Goal: Information Seeking & Learning: Learn about a topic

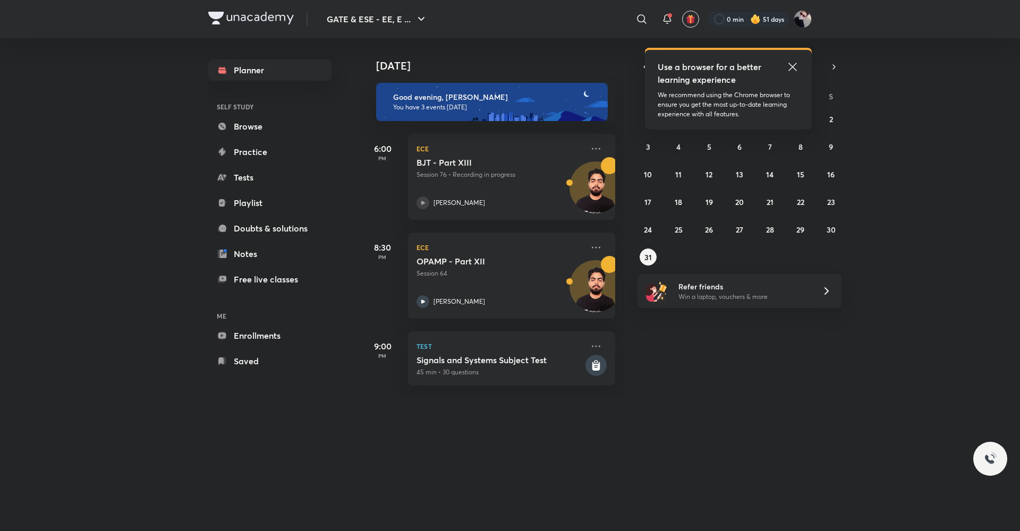
click at [794, 66] on icon at bounding box center [792, 67] width 13 height 13
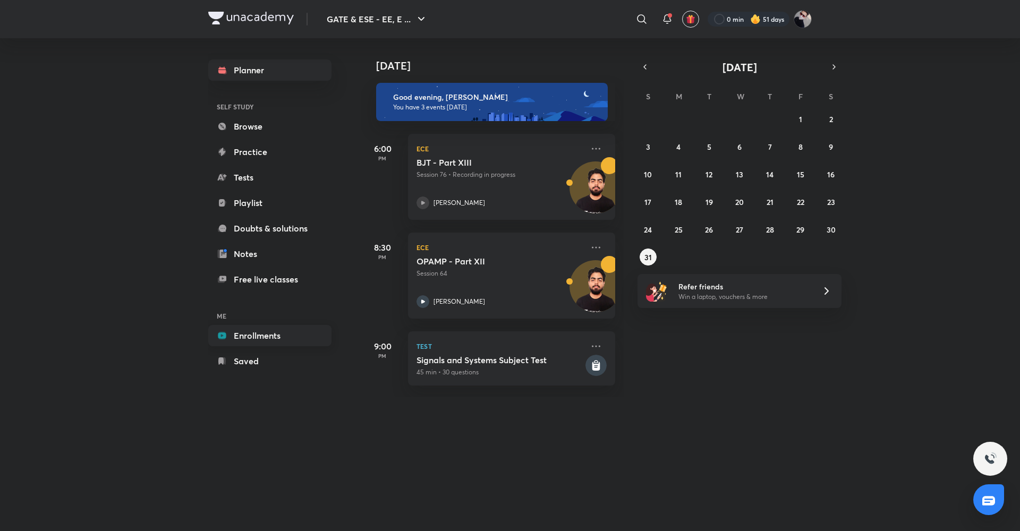
click at [252, 336] on link "Enrollments" at bounding box center [269, 335] width 123 height 21
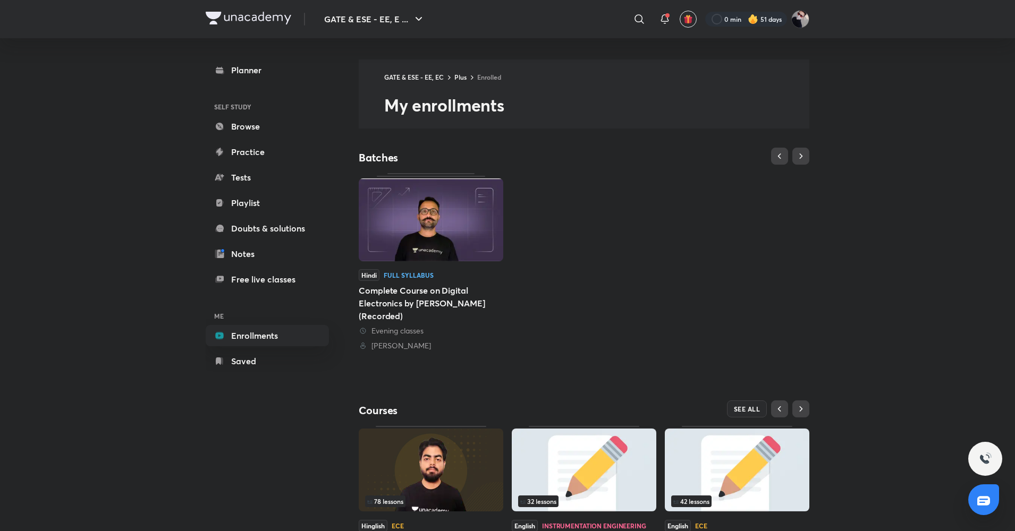
scroll to position [79, 0]
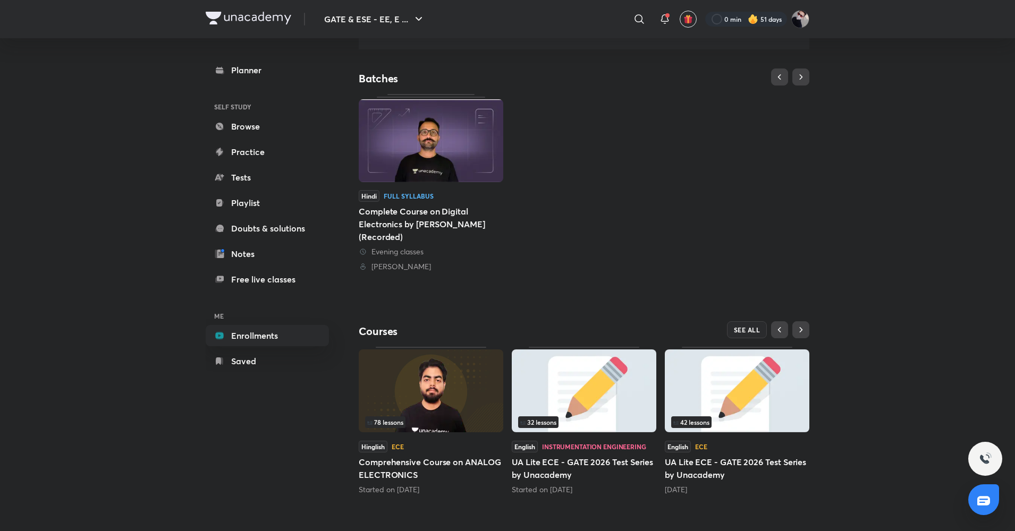
click at [419, 405] on img at bounding box center [431, 391] width 145 height 83
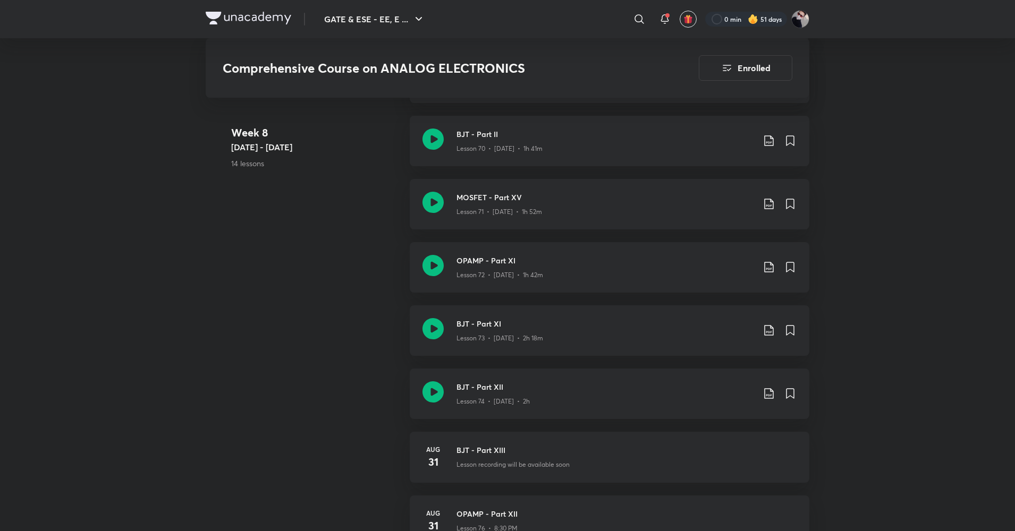
scroll to position [5381, 0]
click at [765, 329] on icon at bounding box center [769, 330] width 13 height 13
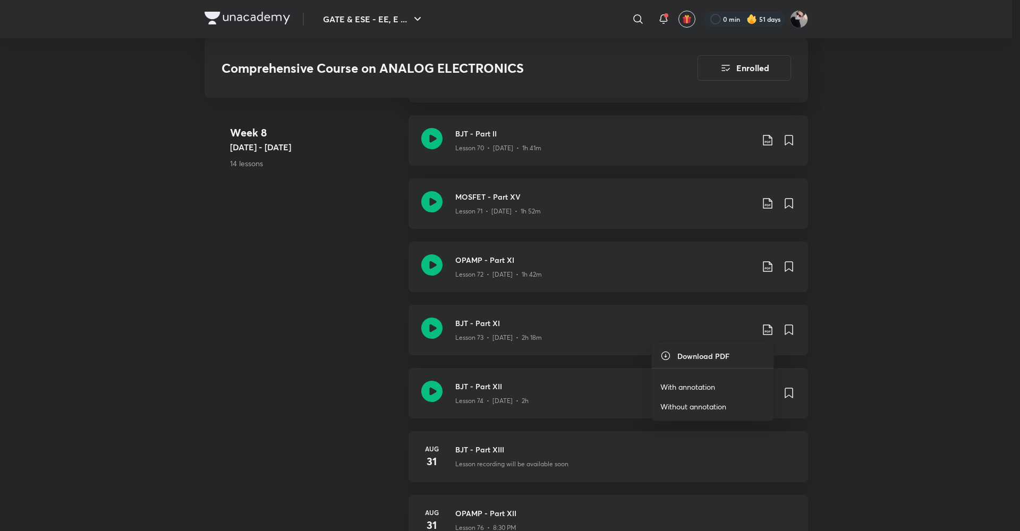
click at [678, 386] on p "With annotation" at bounding box center [688, 387] width 55 height 11
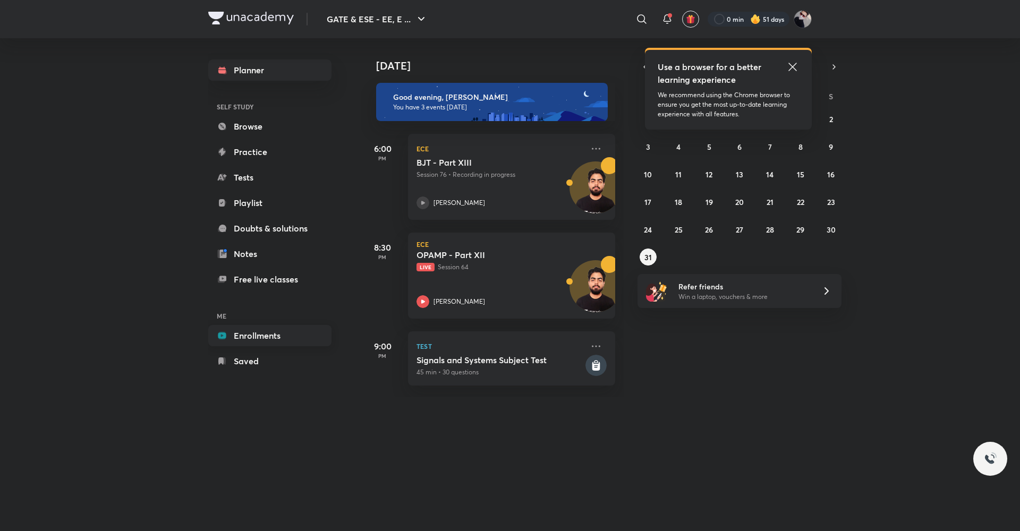
drag, startPoint x: 0, startPoint y: 0, endPoint x: 273, endPoint y: 333, distance: 430.4
click at [273, 333] on link "Enrollments" at bounding box center [269, 335] width 123 height 21
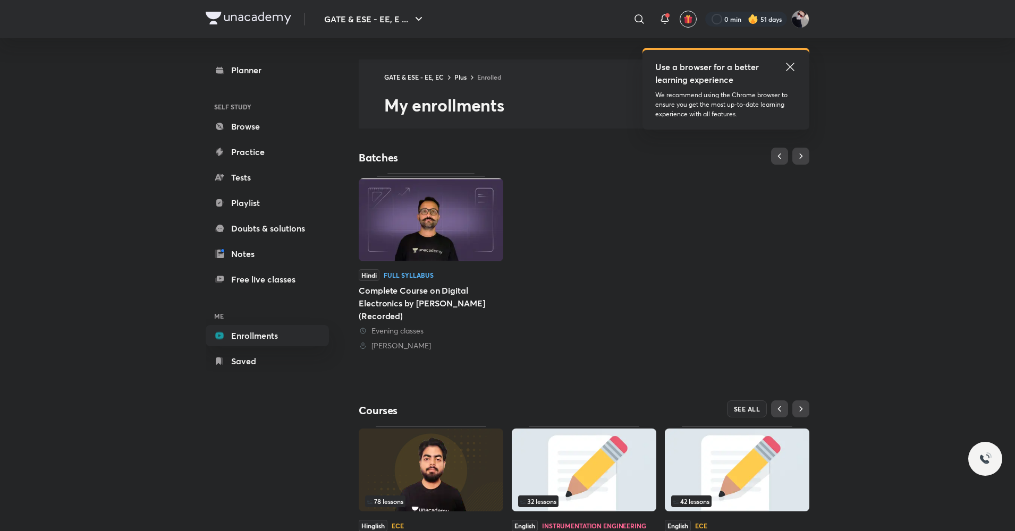
scroll to position [79, 0]
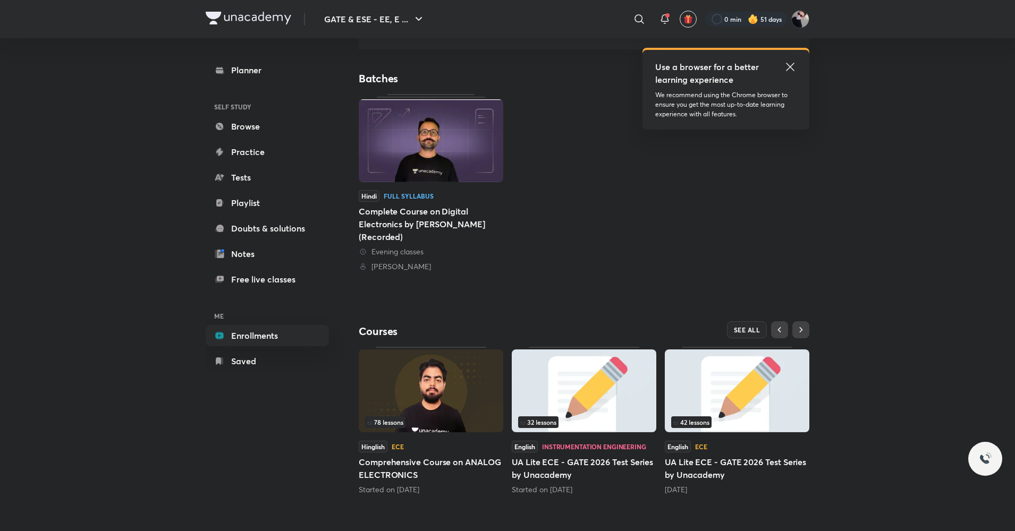
click at [417, 409] on img at bounding box center [431, 391] width 145 height 83
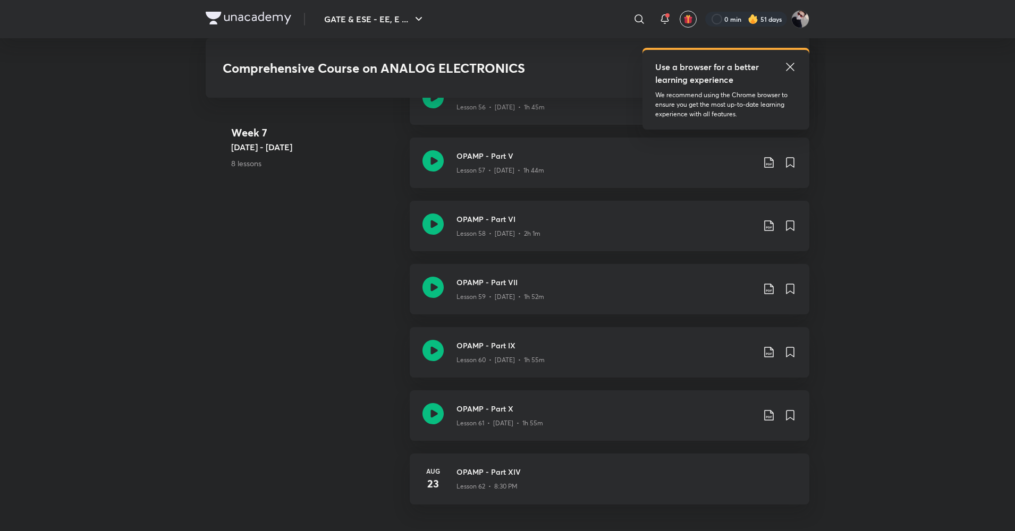
scroll to position [4479, 0]
click at [794, 69] on icon at bounding box center [790, 67] width 13 height 13
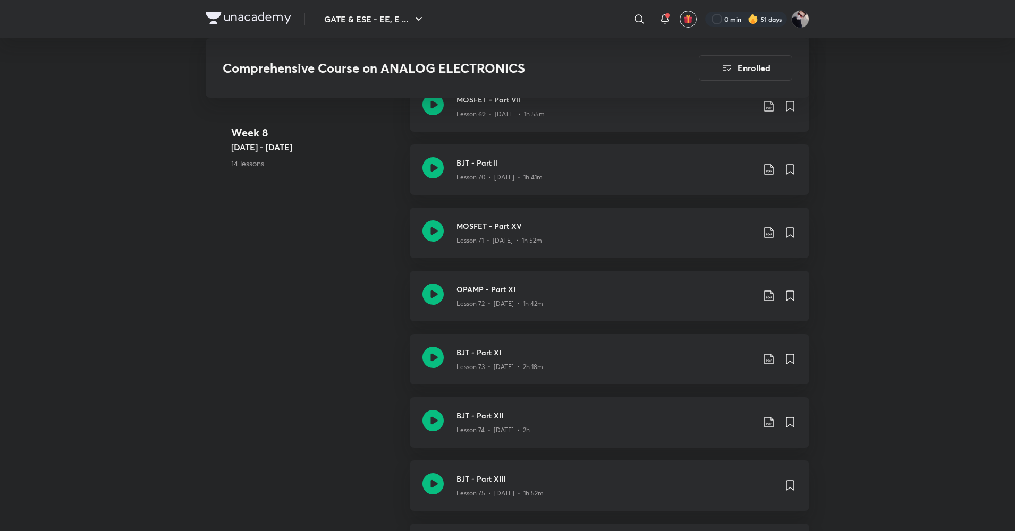
scroll to position [5351, 0]
click at [768, 233] on icon at bounding box center [769, 233] width 13 height 13
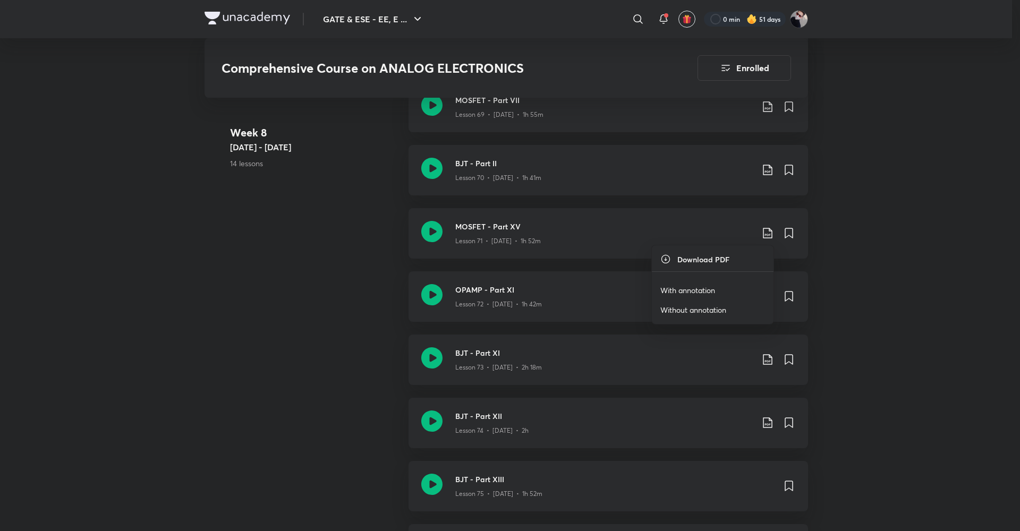
click at [682, 290] on p "With annotation" at bounding box center [688, 290] width 55 height 11
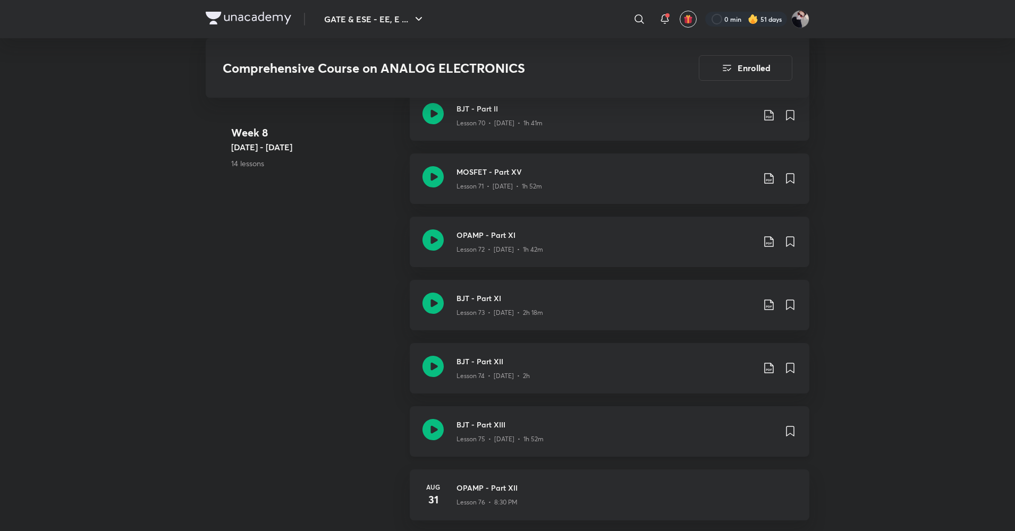
scroll to position [5407, 0]
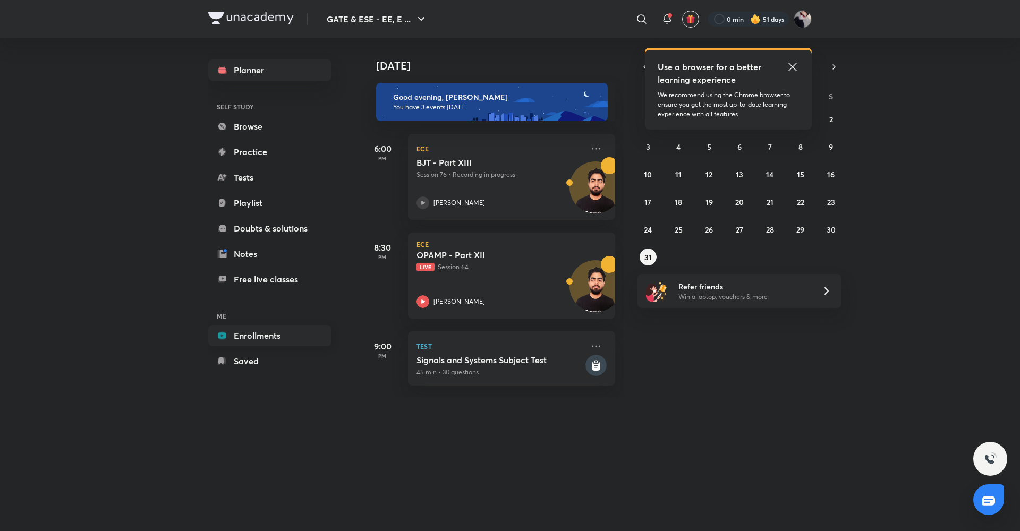
click at [298, 337] on link "Enrollments" at bounding box center [269, 335] width 123 height 21
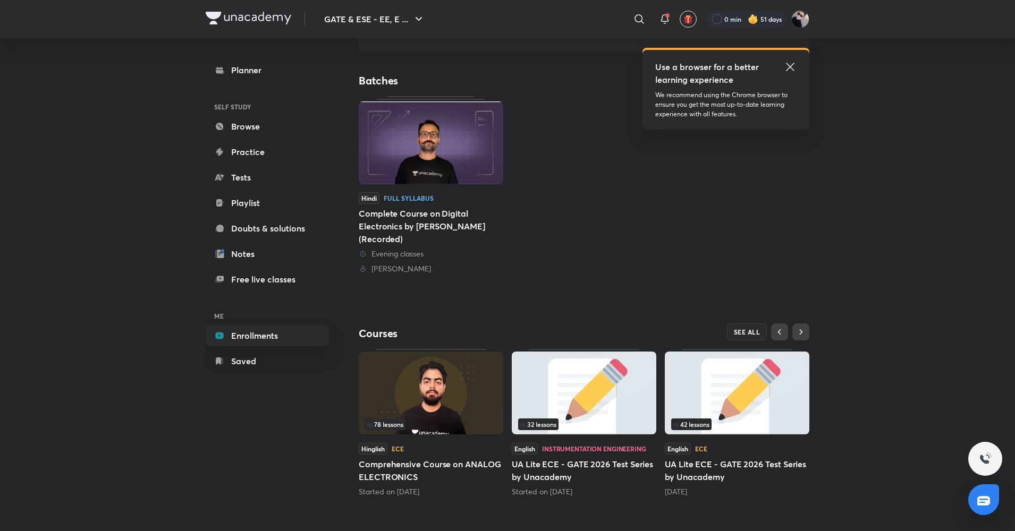
scroll to position [79, 0]
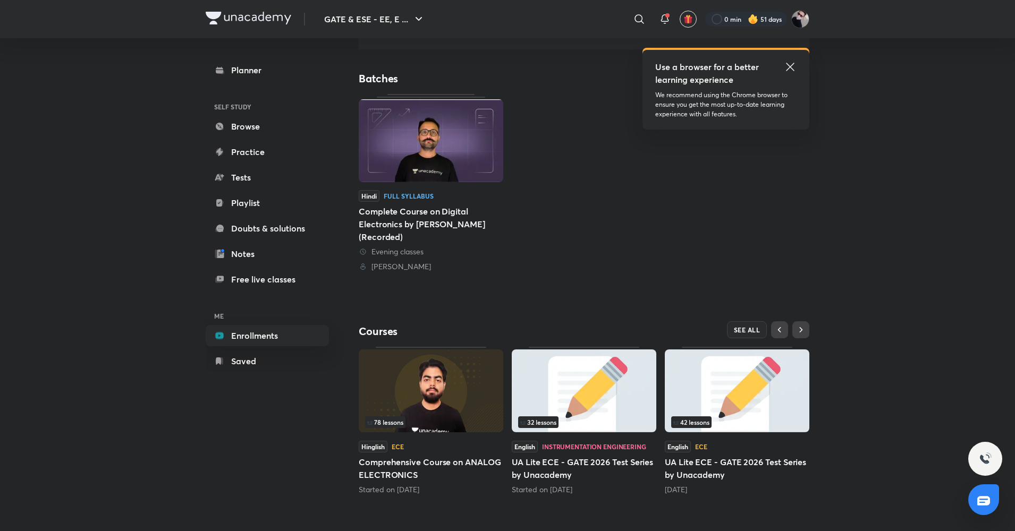
click at [420, 407] on img at bounding box center [431, 391] width 145 height 83
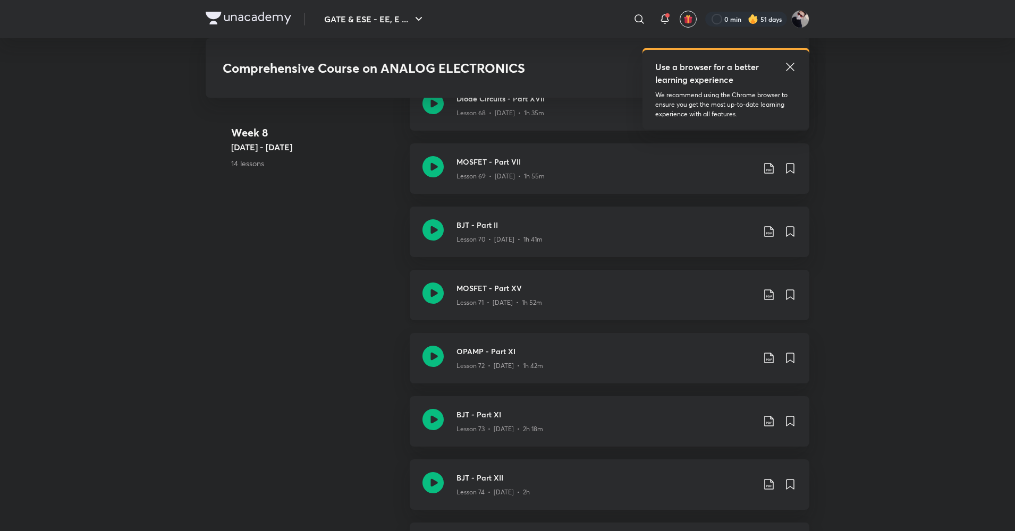
scroll to position [5289, 0]
click at [768, 239] on icon at bounding box center [769, 232] width 13 height 13
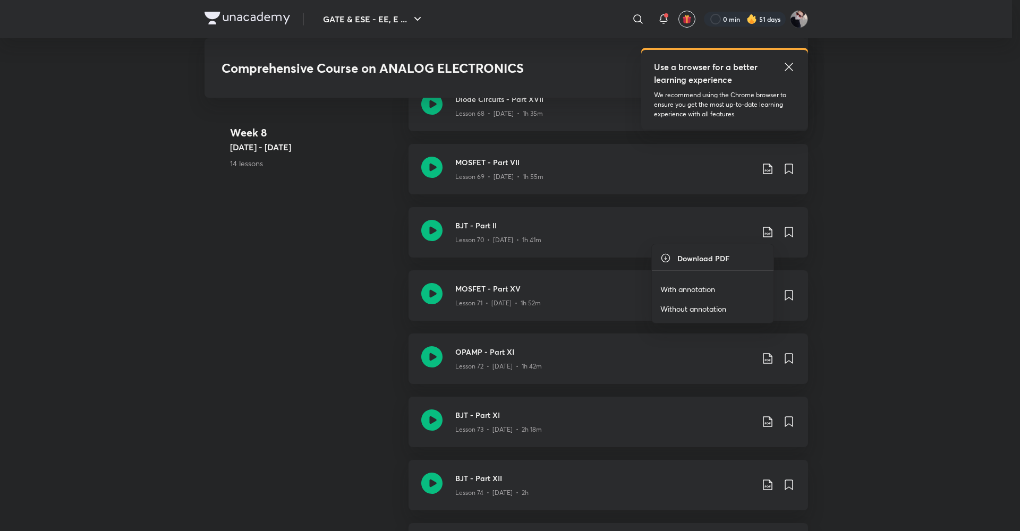
click at [702, 289] on p "With annotation" at bounding box center [688, 289] width 55 height 11
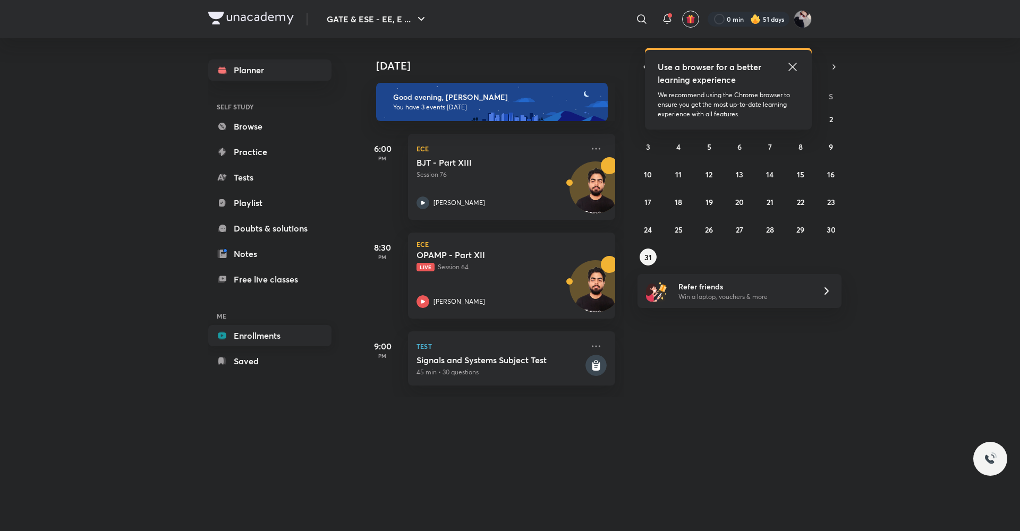
click at [261, 334] on link "Enrollments" at bounding box center [269, 335] width 123 height 21
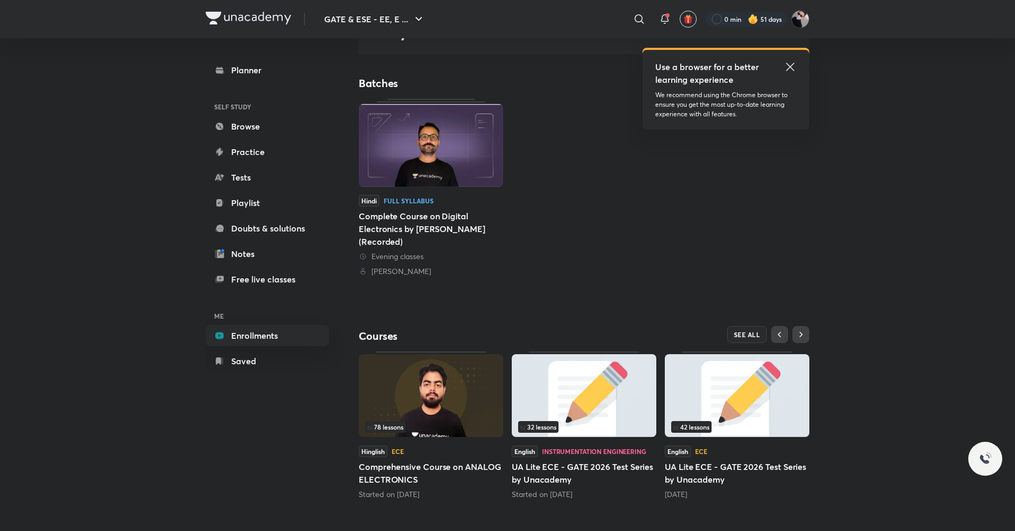
scroll to position [79, 0]
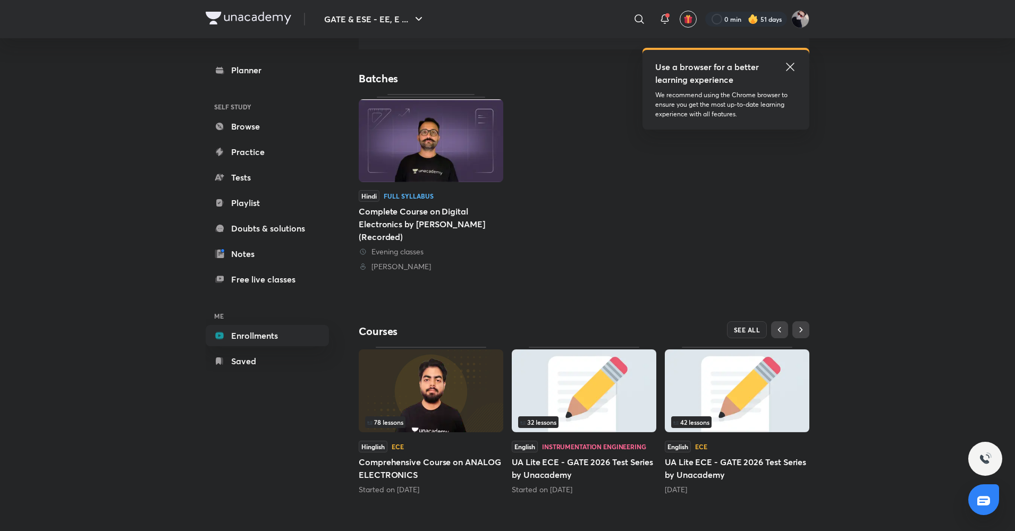
click at [403, 399] on img at bounding box center [431, 391] width 145 height 83
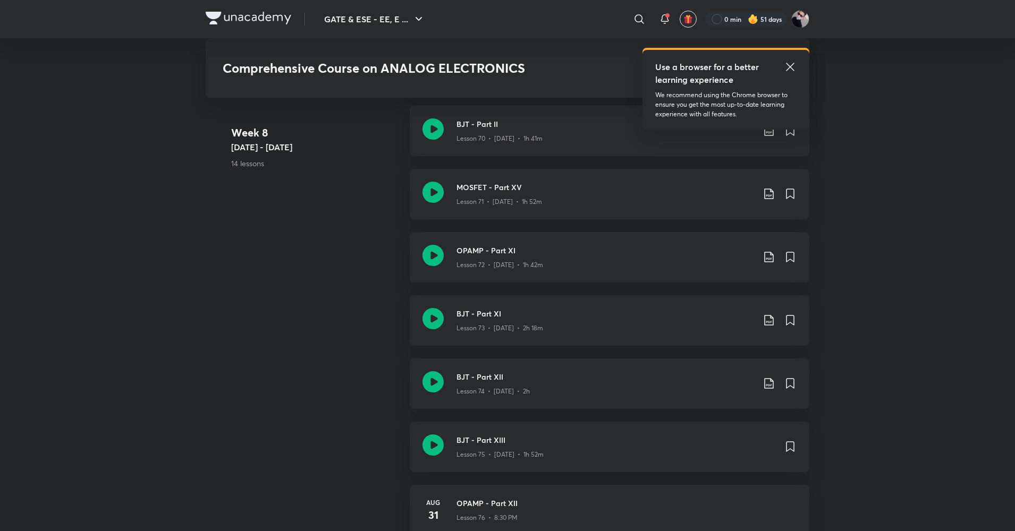
scroll to position [5382, 0]
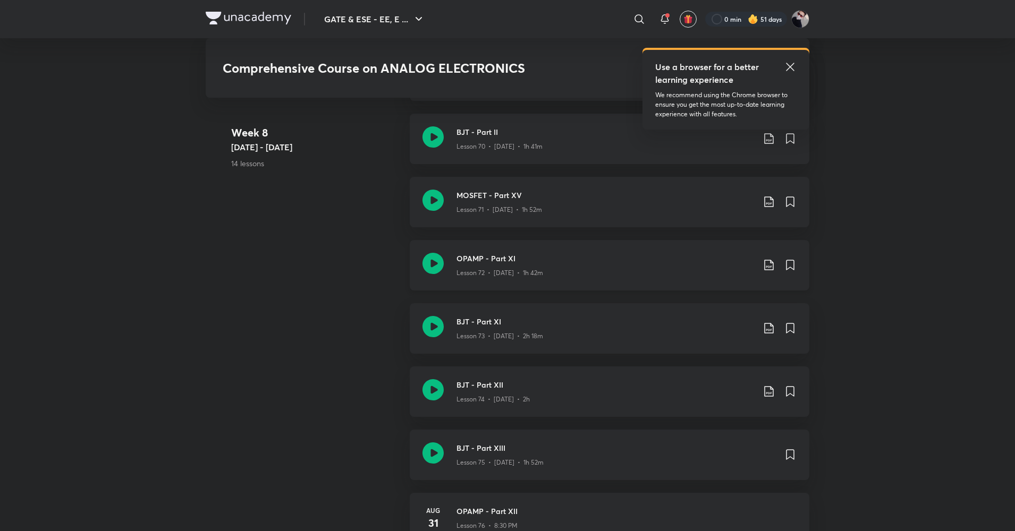
click at [769, 269] on icon at bounding box center [769, 265] width 13 height 13
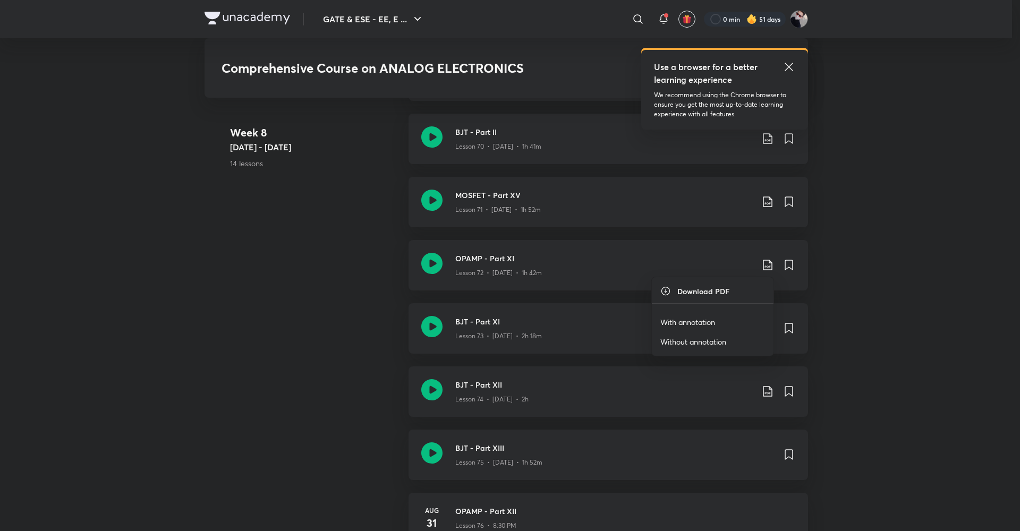
click at [697, 319] on p "With annotation" at bounding box center [688, 322] width 55 height 11
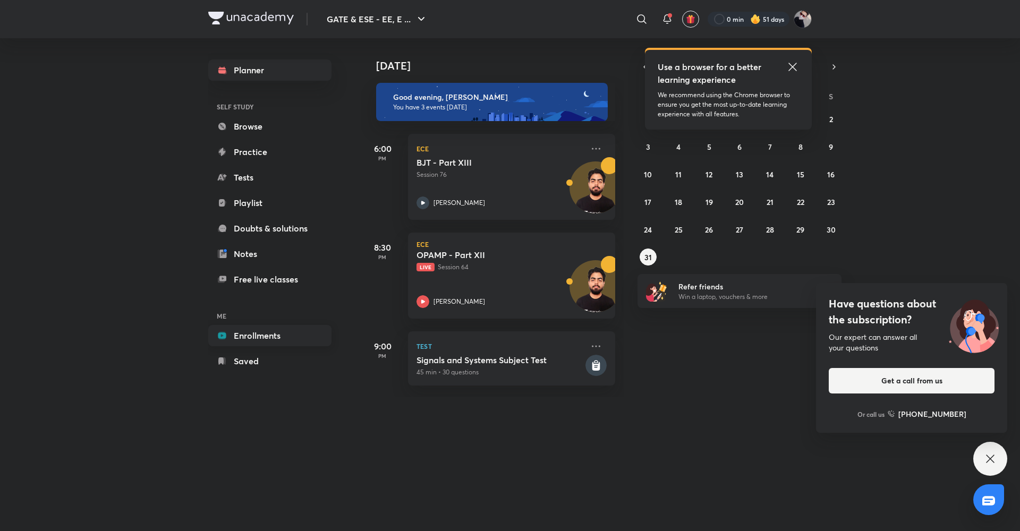
click at [255, 342] on link "Enrollments" at bounding box center [269, 335] width 123 height 21
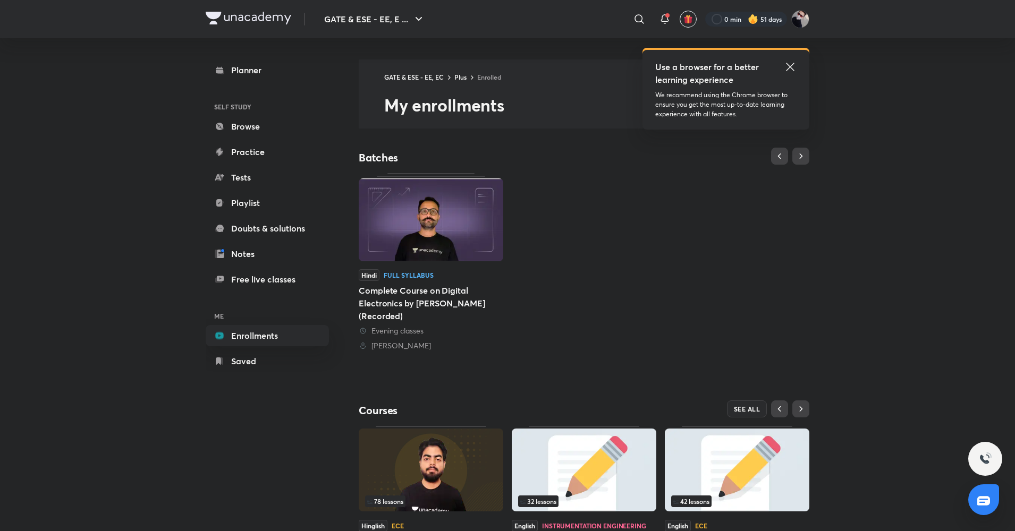
click at [789, 70] on icon at bounding box center [790, 67] width 13 height 13
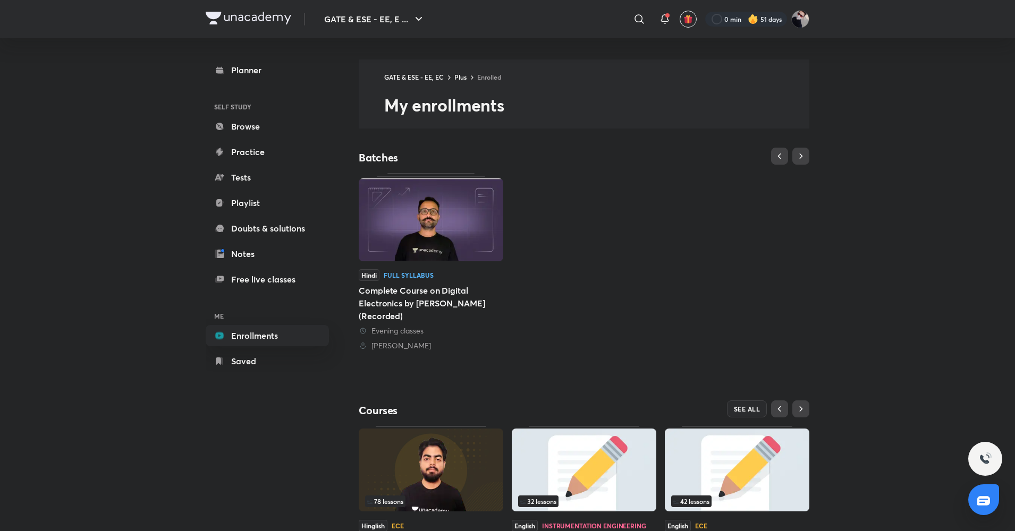
scroll to position [79, 0]
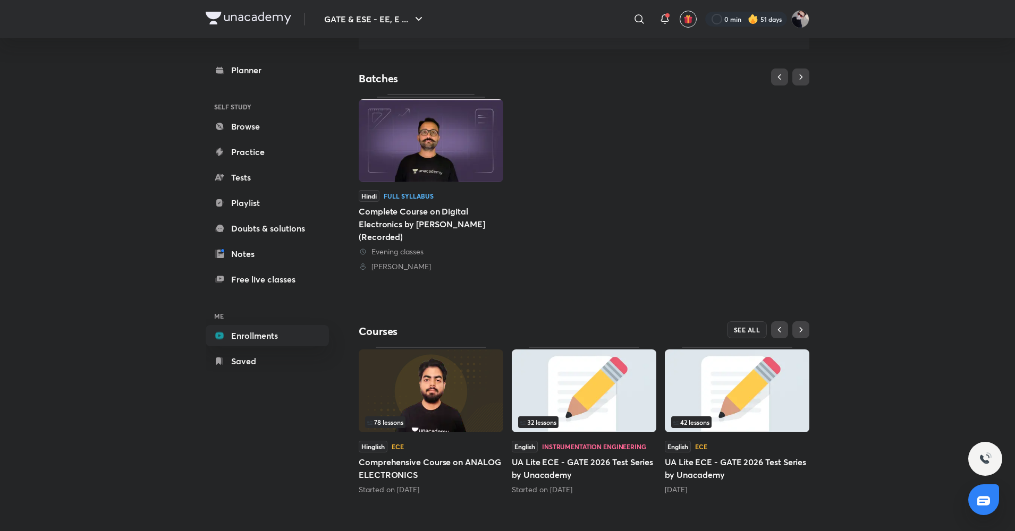
click at [402, 426] on span "78 lessons" at bounding box center [385, 422] width 36 height 6
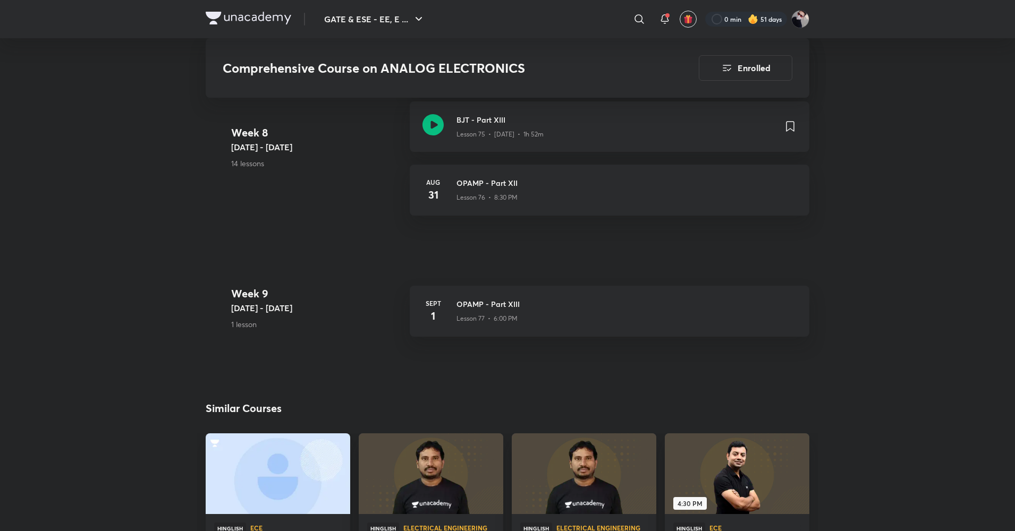
scroll to position [5711, 0]
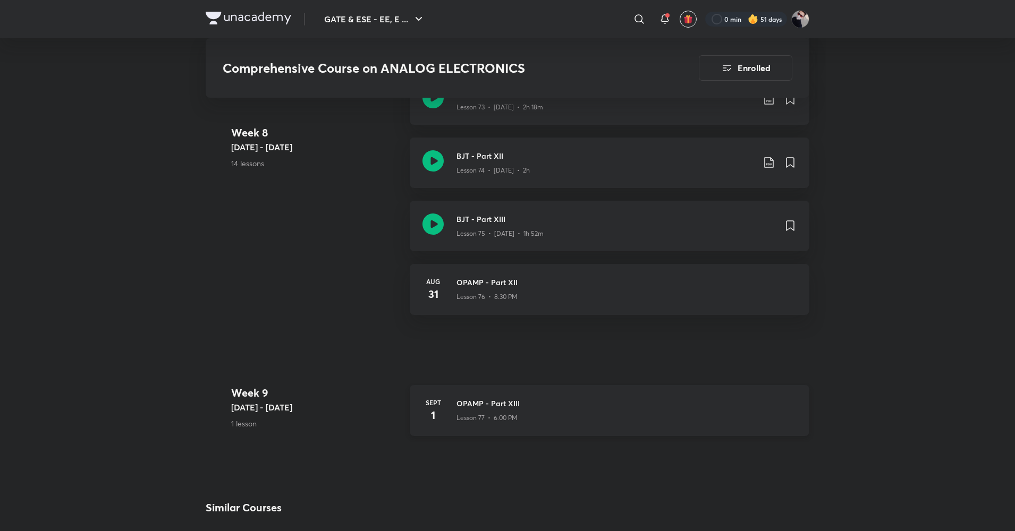
scroll to position [5616, 0]
